Goal: Navigation & Orientation: Find specific page/section

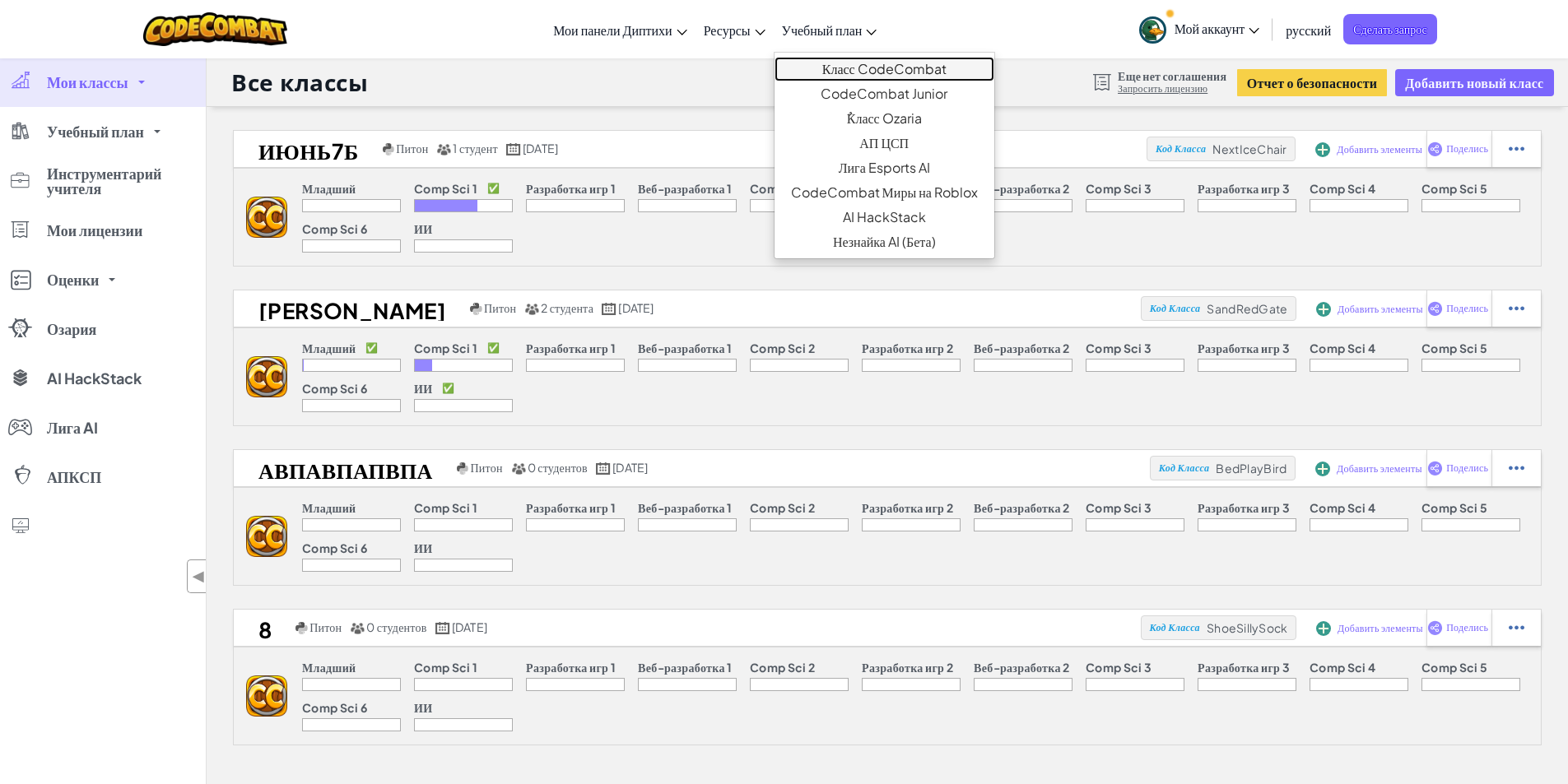
click at [816, 66] on link "Класс CodeCombat" at bounding box center [884, 69] width 220 height 25
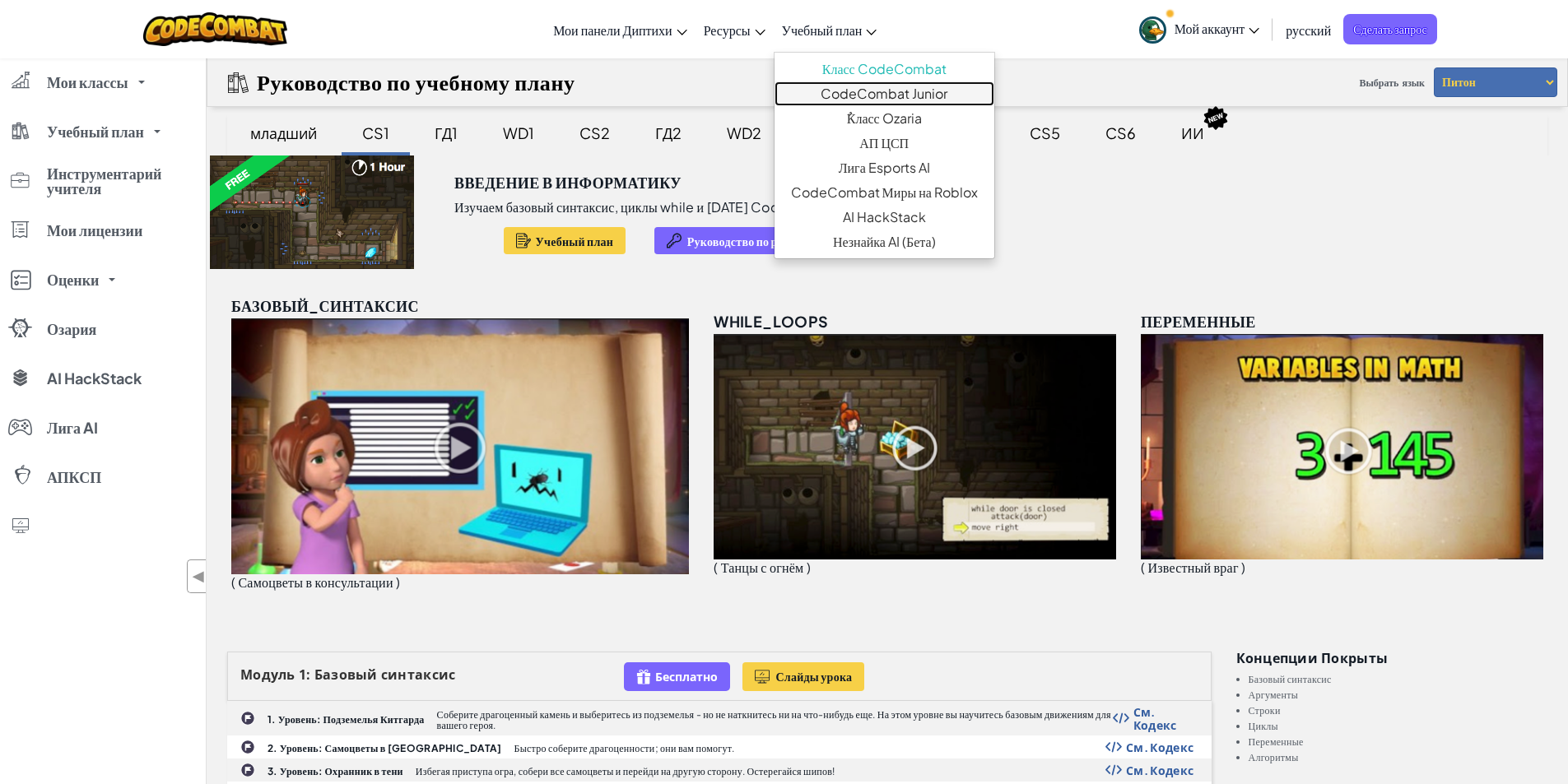
click at [896, 98] on font "CodeCombat Junior" at bounding box center [884, 93] width 127 height 17
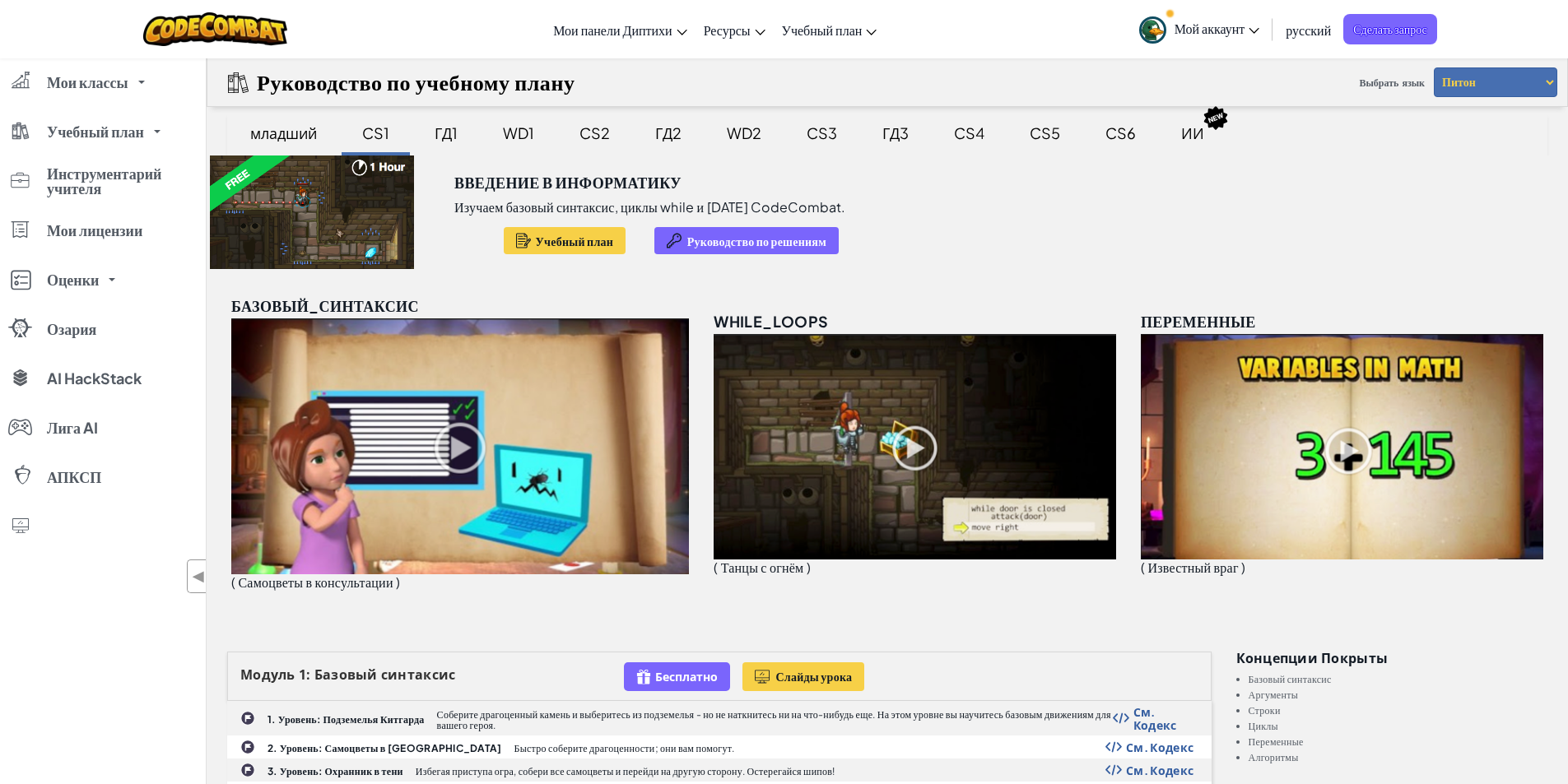
click at [1208, 35] on font "Мой аккаунт" at bounding box center [1210, 29] width 71 height 17
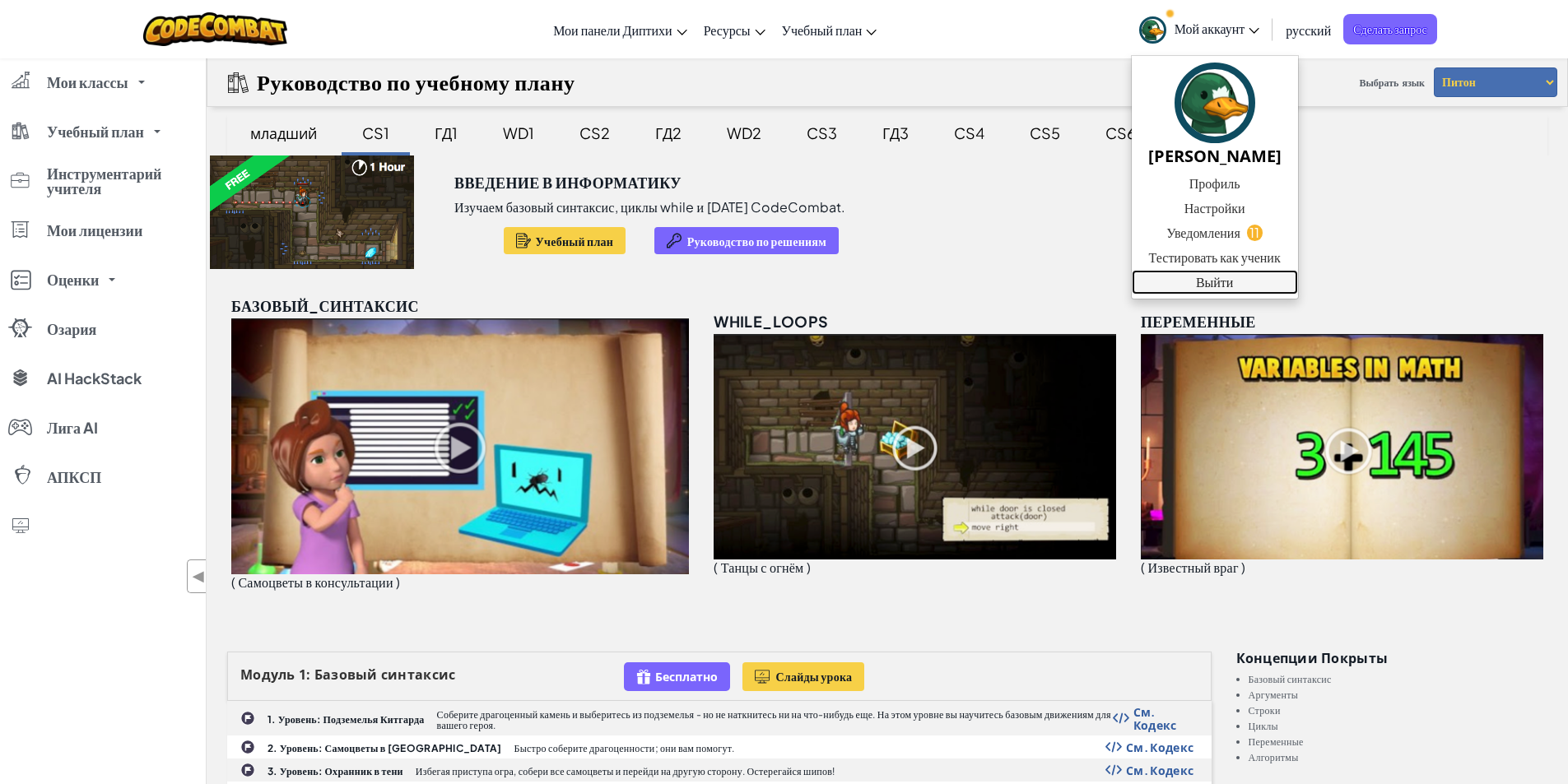
click at [1207, 288] on font "Выйти" at bounding box center [1214, 282] width 37 height 17
